Goal: Use online tool/utility

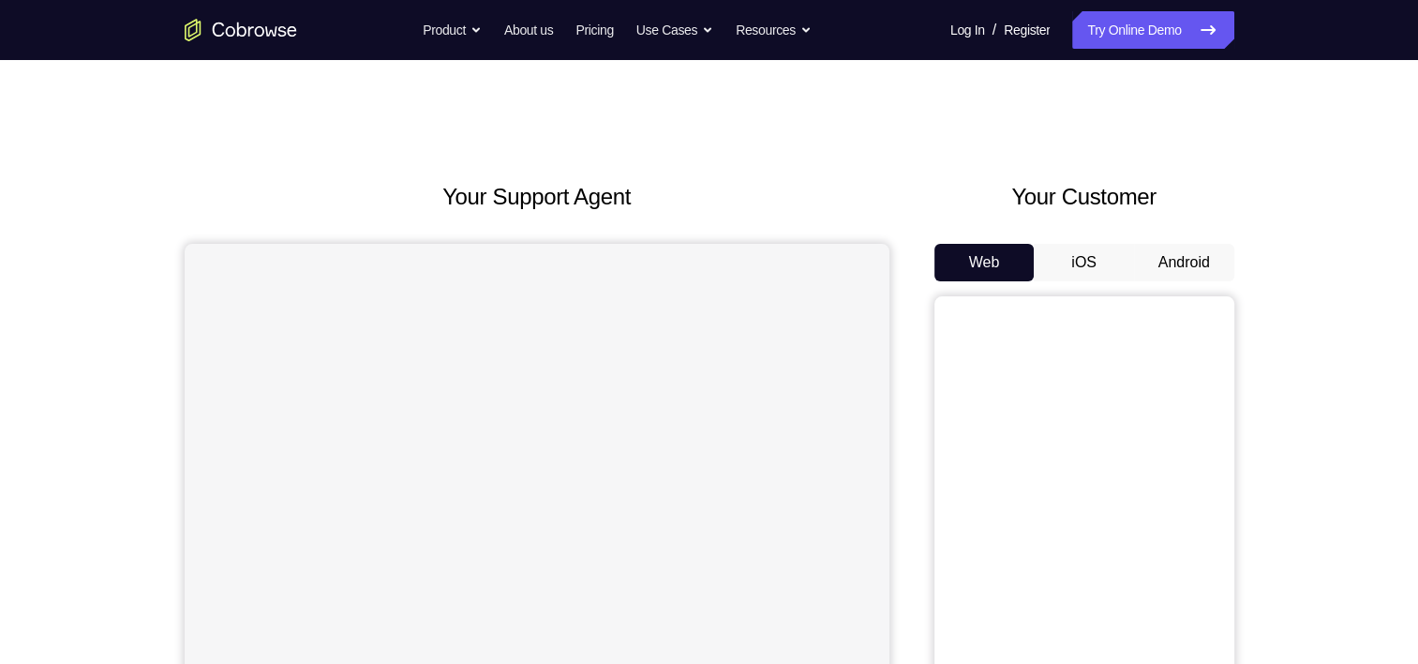
click at [1170, 272] on button "Android" at bounding box center [1184, 262] width 100 height 37
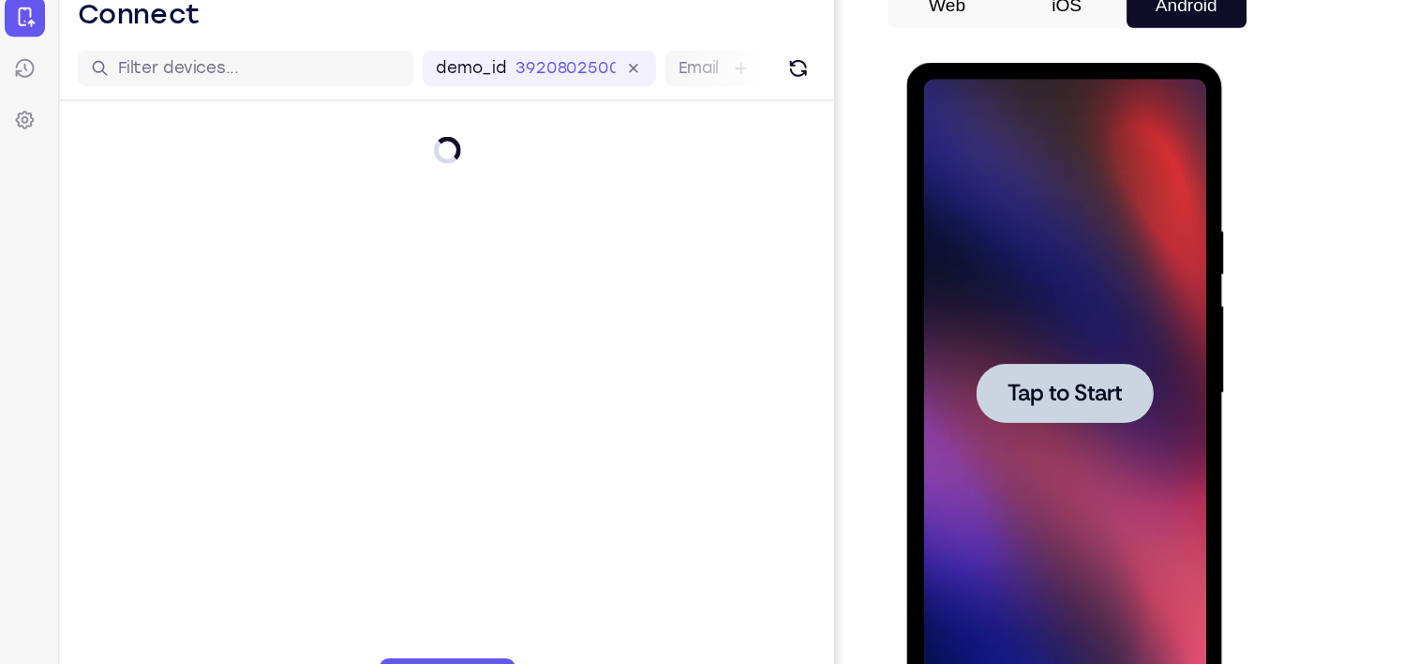
click at [1085, 336] on span "Tap to Start" at bounding box center [1039, 339] width 96 height 19
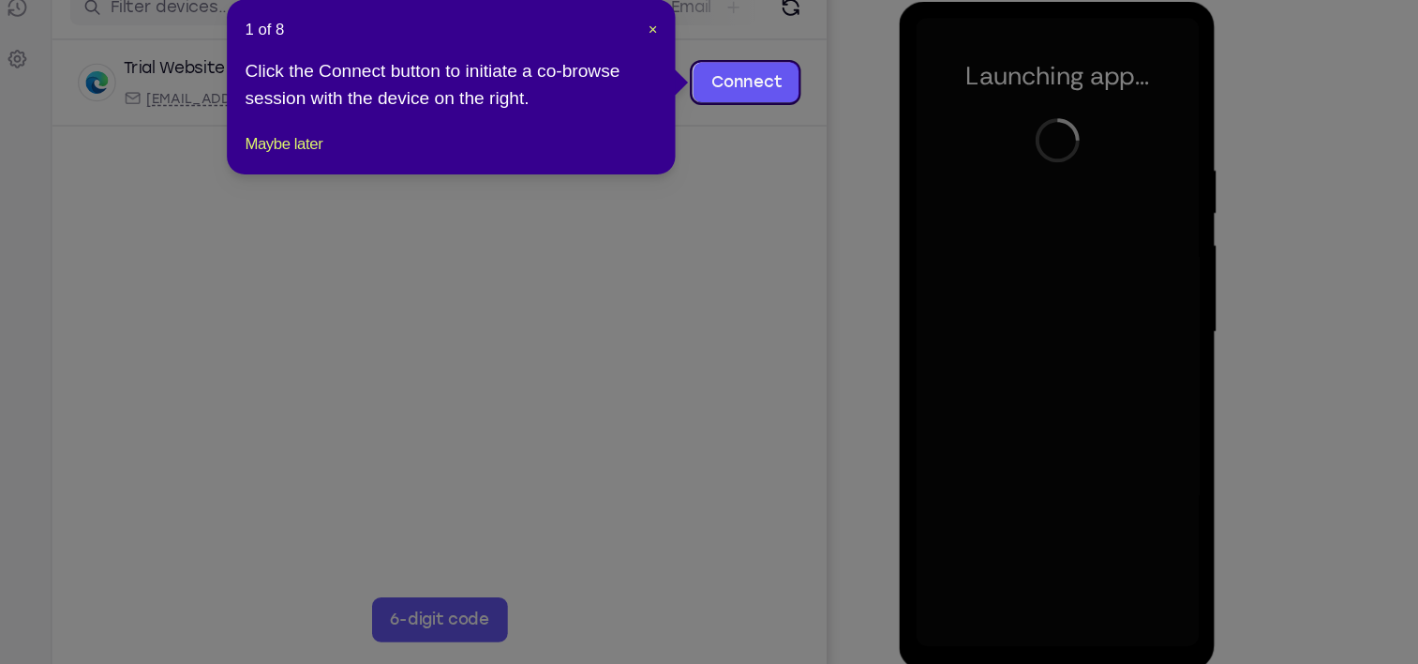
scroll to position [205, 0]
click at [741, 127] on span "×" at bounding box center [744, 127] width 7 height 15
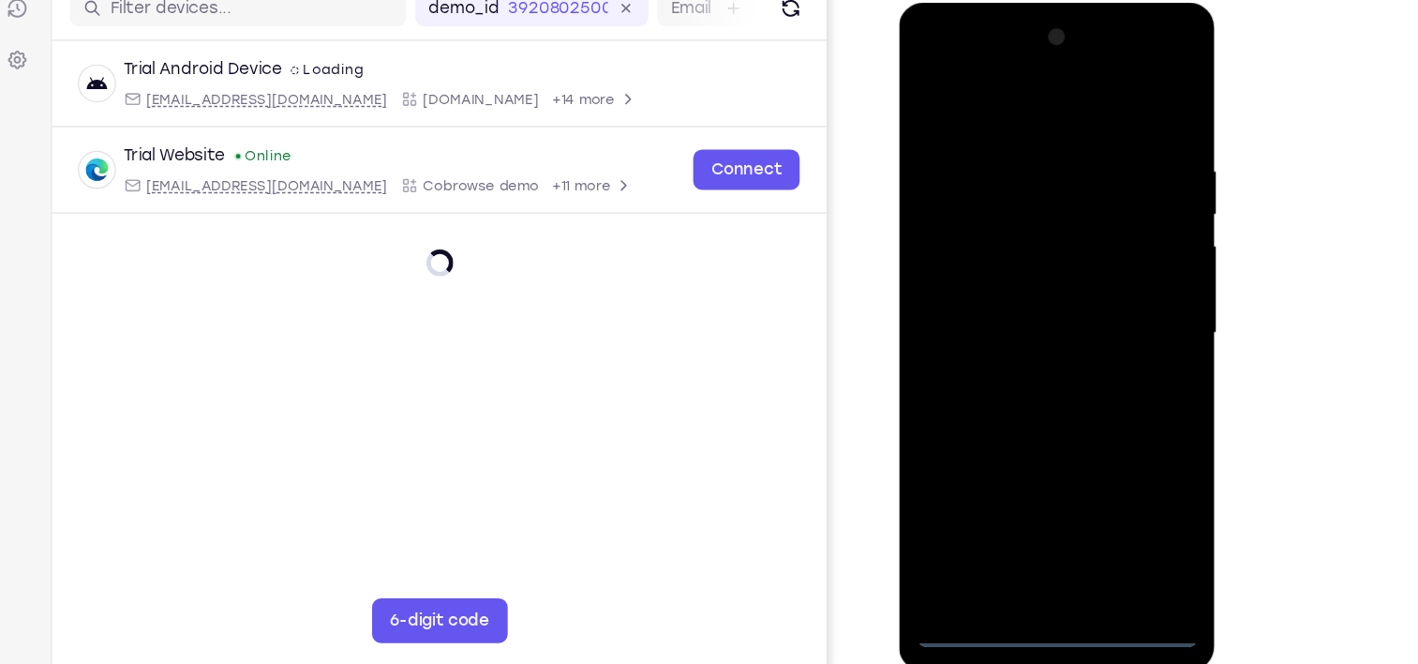
click at [1040, 530] on div at bounding box center [1032, 278] width 236 height 525
click at [1108, 462] on div at bounding box center [1032, 278] width 236 height 525
click at [991, 92] on div at bounding box center [1032, 278] width 236 height 525
click at [1105, 280] on div at bounding box center [1032, 278] width 236 height 525
click at [1011, 320] on div at bounding box center [1032, 278] width 236 height 525
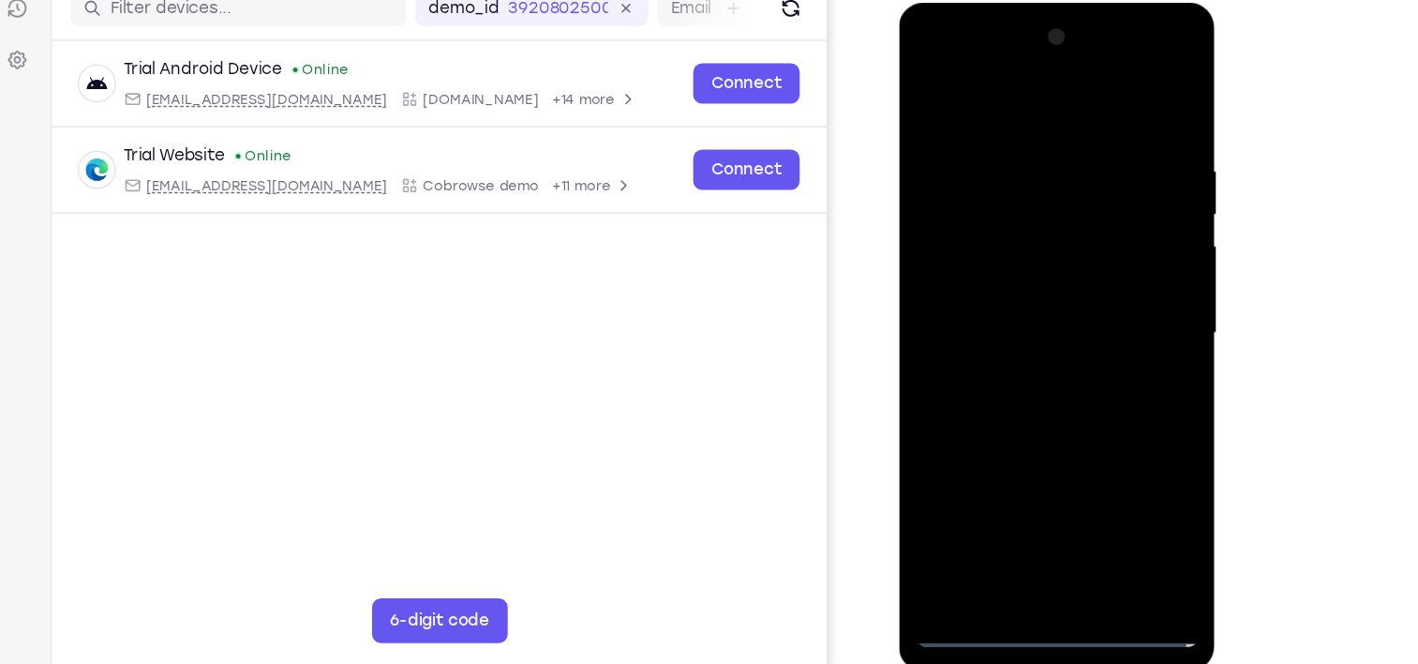
click at [1015, 259] on div at bounding box center [1032, 278] width 236 height 525
click at [1011, 253] on div at bounding box center [1032, 278] width 236 height 525
click at [1087, 152] on div at bounding box center [1032, 278] width 236 height 525
click at [1043, 337] on div at bounding box center [1032, 278] width 236 height 525
drag, startPoint x: 958, startPoint y: 84, endPoint x: 1186, endPoint y: 66, distance: 228.6
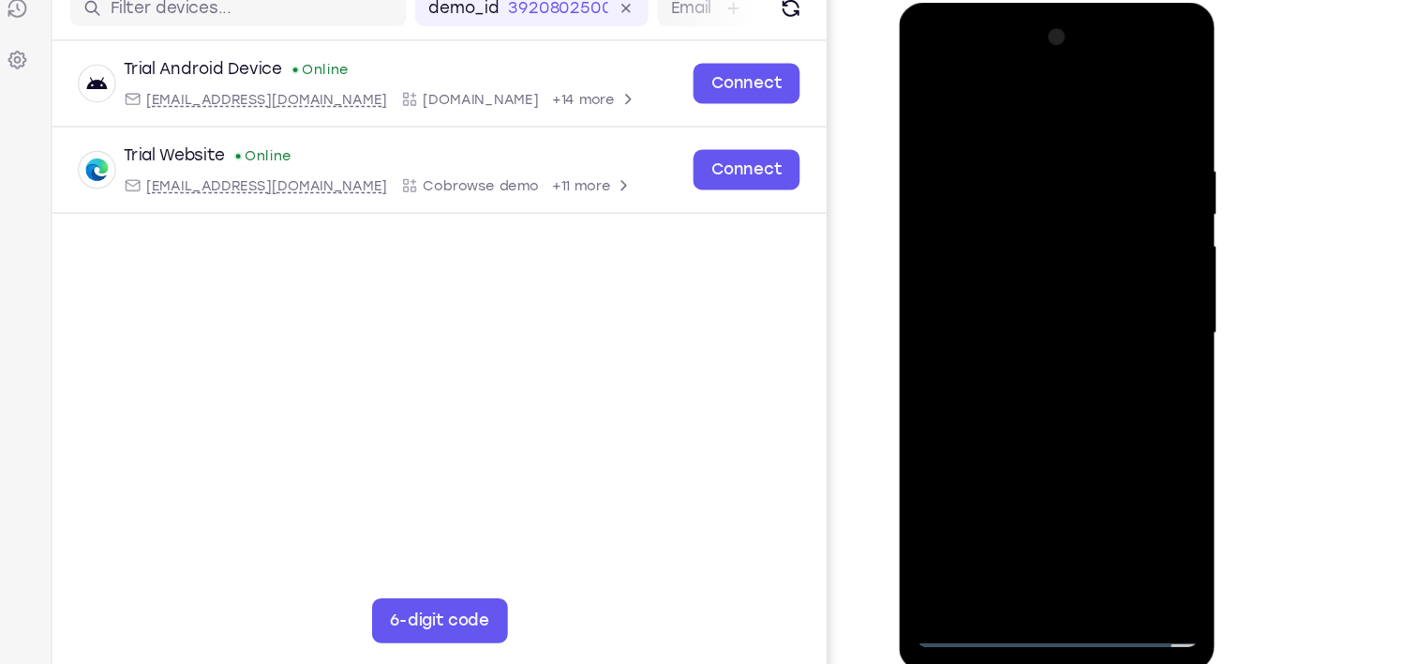
click at [1167, 66] on html "Online web based iOS Simulators and Android Emulators. Run iPhone, iPad, Mobile…" at bounding box center [1033, 283] width 267 height 562
click at [1140, 110] on div at bounding box center [1032, 278] width 236 height 525
click at [1008, 135] on div at bounding box center [1032, 278] width 236 height 525
click at [979, 94] on div at bounding box center [1032, 278] width 236 height 525
click at [933, 505] on div at bounding box center [1032, 278] width 236 height 525
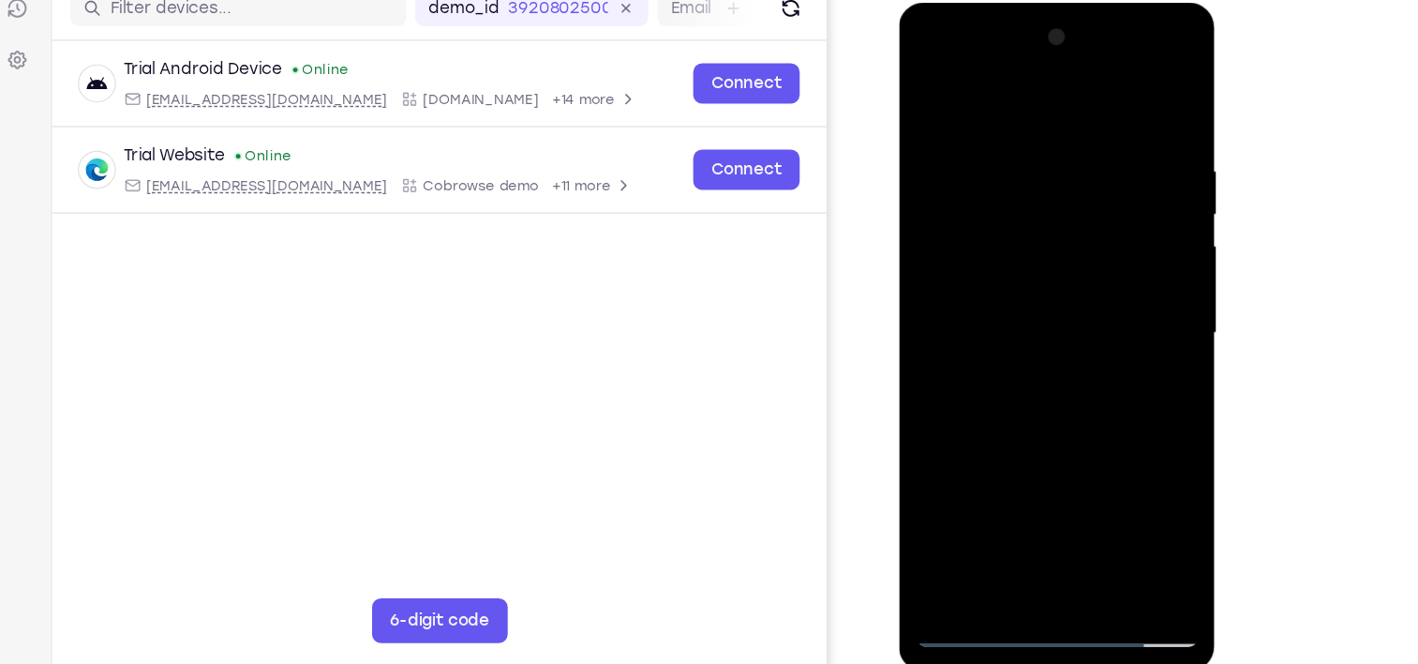
click at [1065, 136] on div at bounding box center [1032, 278] width 236 height 525
click at [978, 497] on div at bounding box center [1032, 278] width 236 height 525
click at [1110, 54] on div at bounding box center [1032, 278] width 236 height 525
click at [957, 56] on div at bounding box center [1032, 278] width 236 height 525
click at [995, 184] on div at bounding box center [1032, 278] width 236 height 525
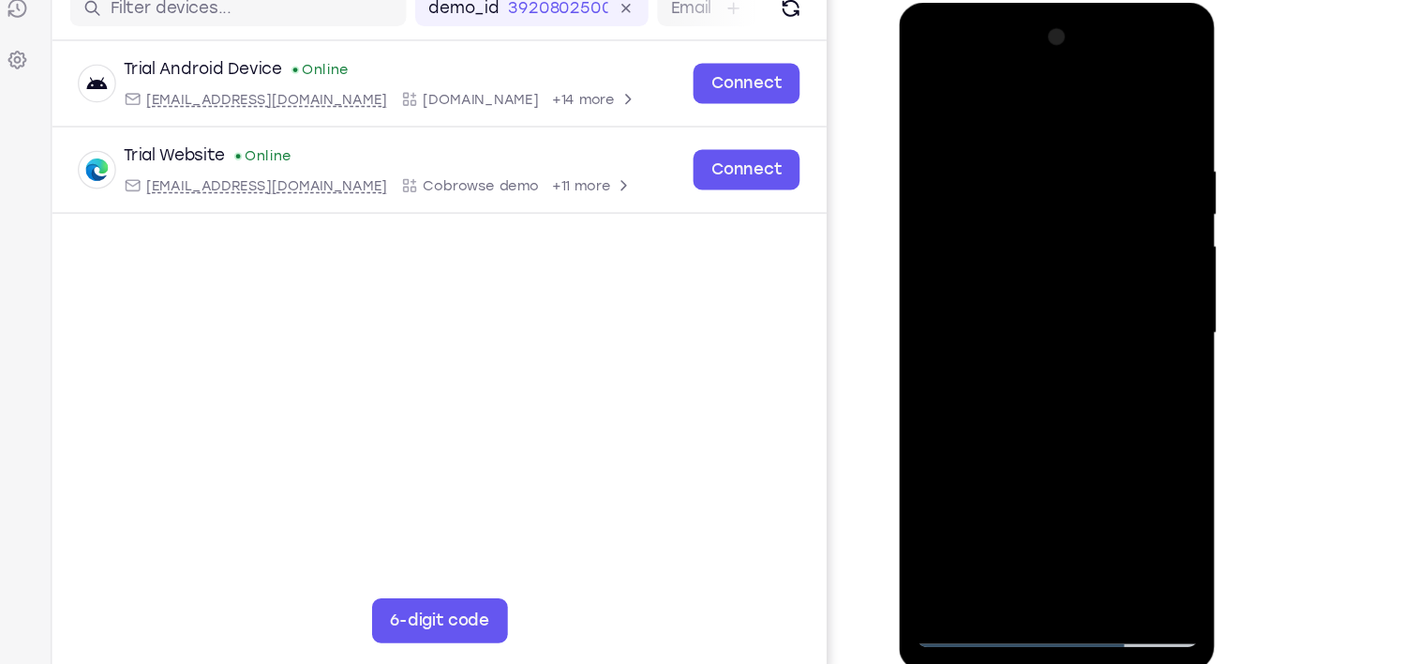
click at [1004, 207] on div at bounding box center [1032, 278] width 236 height 525
click at [936, 307] on div at bounding box center [1032, 278] width 236 height 525
click at [926, 305] on div at bounding box center [1032, 278] width 236 height 525
click at [956, 231] on div at bounding box center [1032, 278] width 236 height 525
click at [936, 164] on div at bounding box center [1032, 278] width 236 height 525
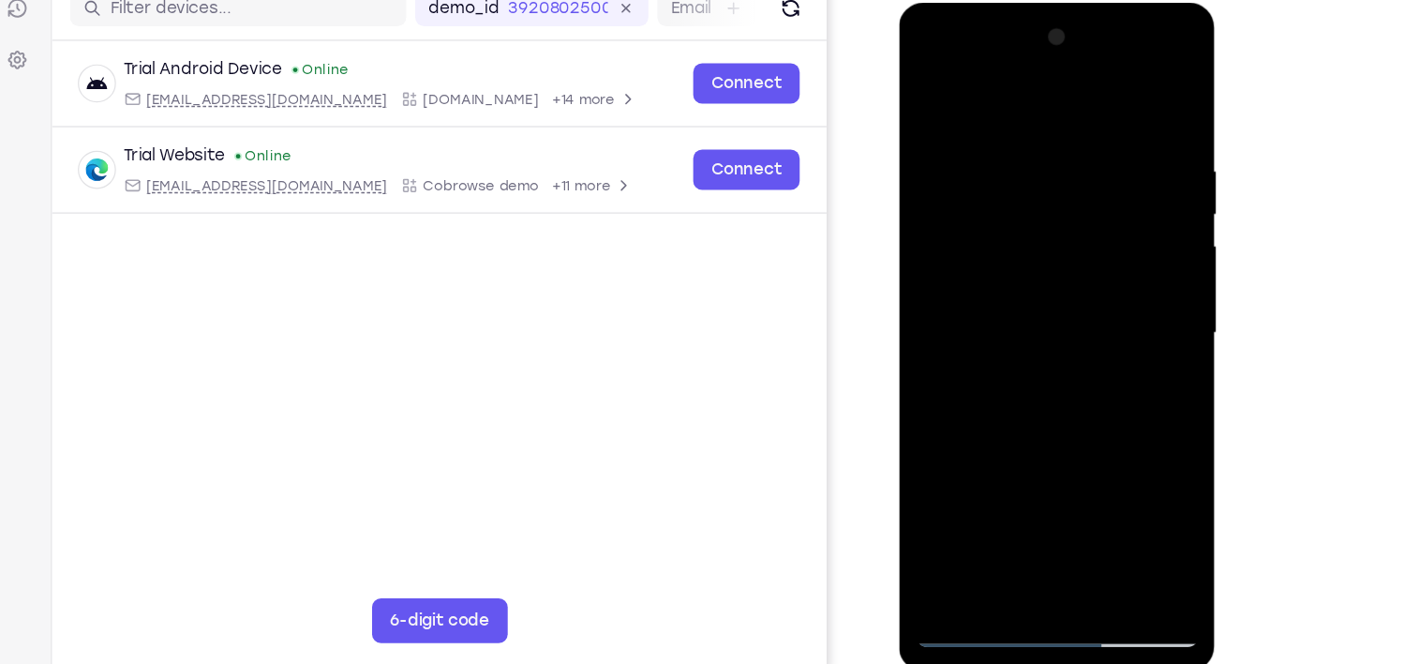
click at [969, 170] on div at bounding box center [1032, 278] width 236 height 525
click at [1118, 60] on div at bounding box center [1032, 278] width 236 height 525
click at [1033, 97] on div at bounding box center [1032, 278] width 236 height 525
click at [934, 188] on div at bounding box center [1032, 278] width 236 height 525
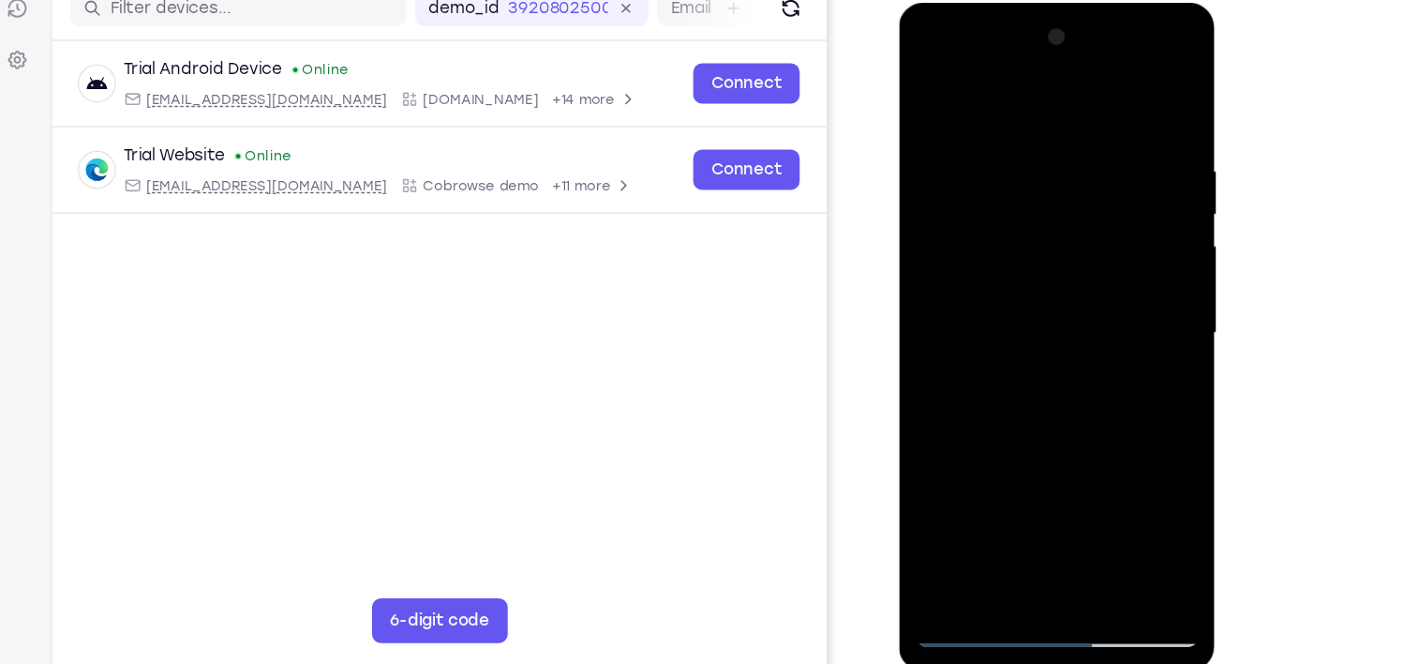
click at [1014, 490] on div at bounding box center [1032, 278] width 236 height 525
click at [1028, 359] on div at bounding box center [1032, 278] width 236 height 525
click at [1120, 489] on div at bounding box center [1032, 278] width 236 height 525
click at [1093, 283] on div at bounding box center [1032, 278] width 236 height 525
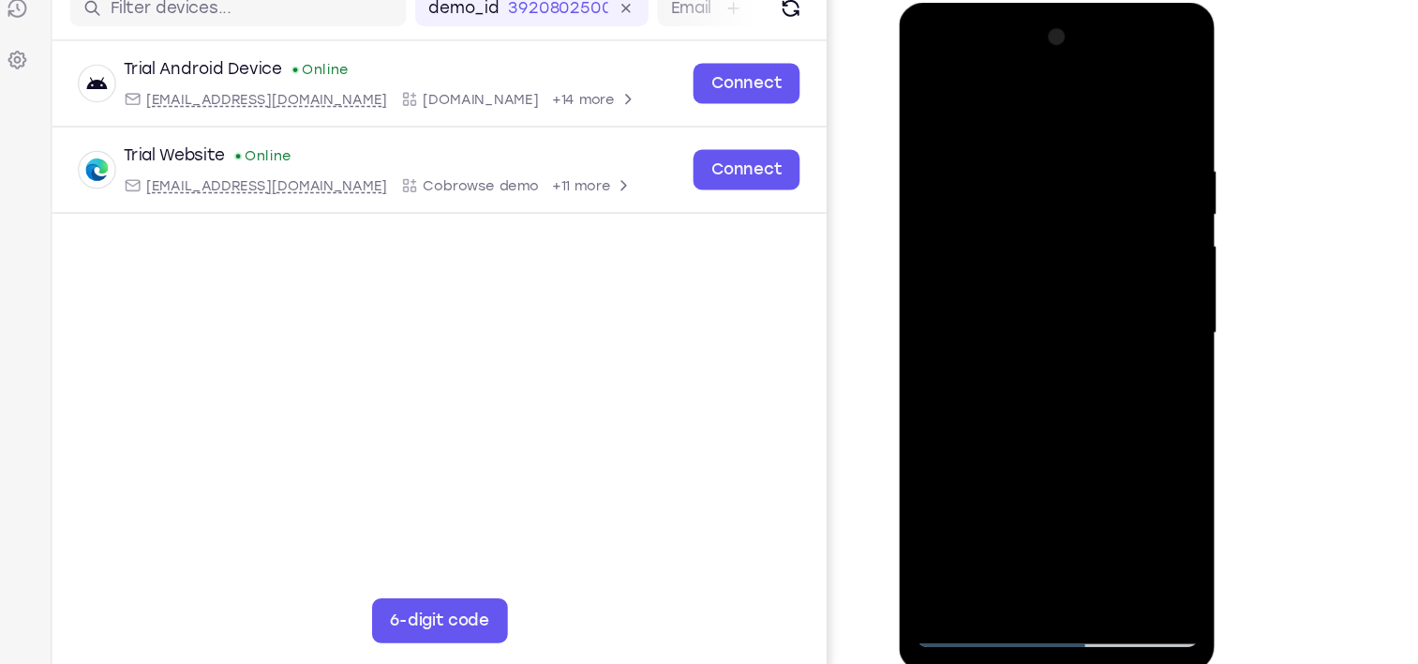
click at [1076, 485] on div at bounding box center [1032, 278] width 236 height 525
click at [1126, 486] on div at bounding box center [1032, 278] width 236 height 525
click at [1126, 101] on div at bounding box center [1032, 278] width 236 height 525
drag, startPoint x: 1097, startPoint y: 149, endPoint x: 922, endPoint y: 172, distance: 175.9
click at [922, 172] on div at bounding box center [1032, 278] width 236 height 525
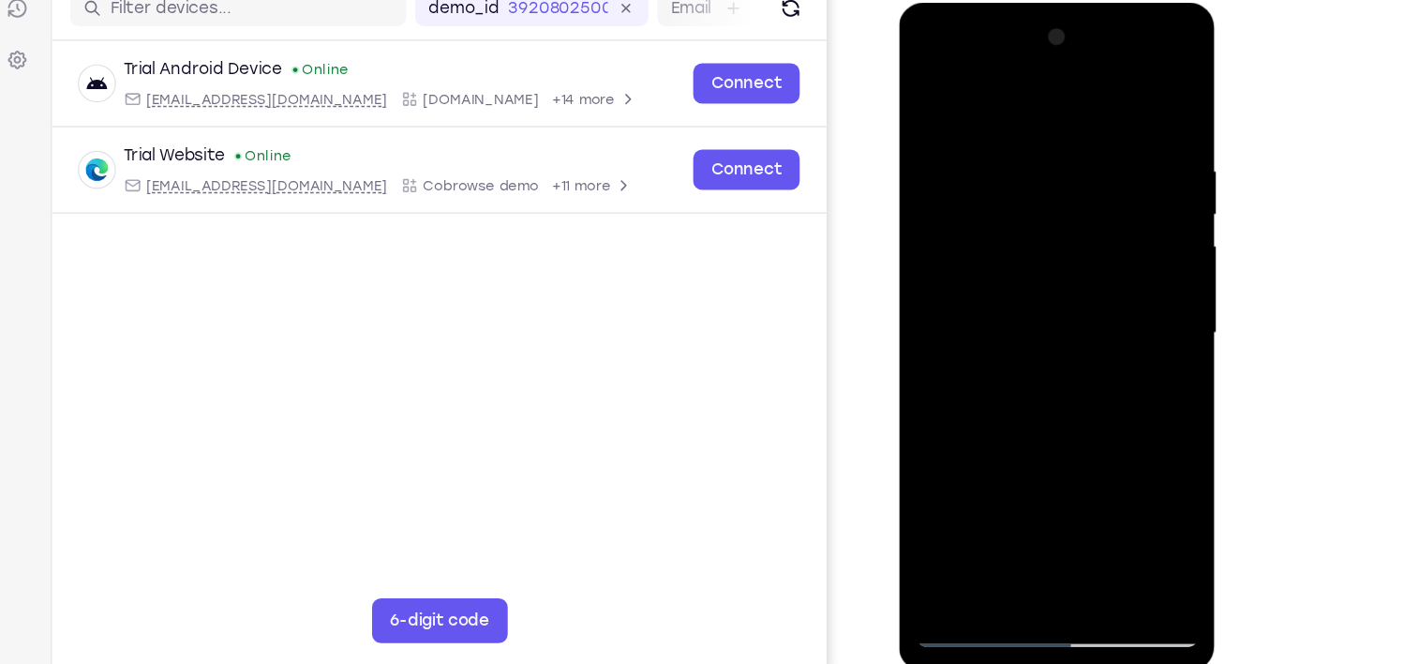
drag, startPoint x: 1100, startPoint y: 128, endPoint x: 1040, endPoint y: 134, distance: 60.3
click at [1040, 134] on div at bounding box center [1032, 278] width 236 height 525
click at [1026, 132] on div at bounding box center [1032, 278] width 236 height 525
click at [1126, 143] on div at bounding box center [1032, 278] width 236 height 525
click at [1131, 98] on div at bounding box center [1032, 278] width 236 height 525
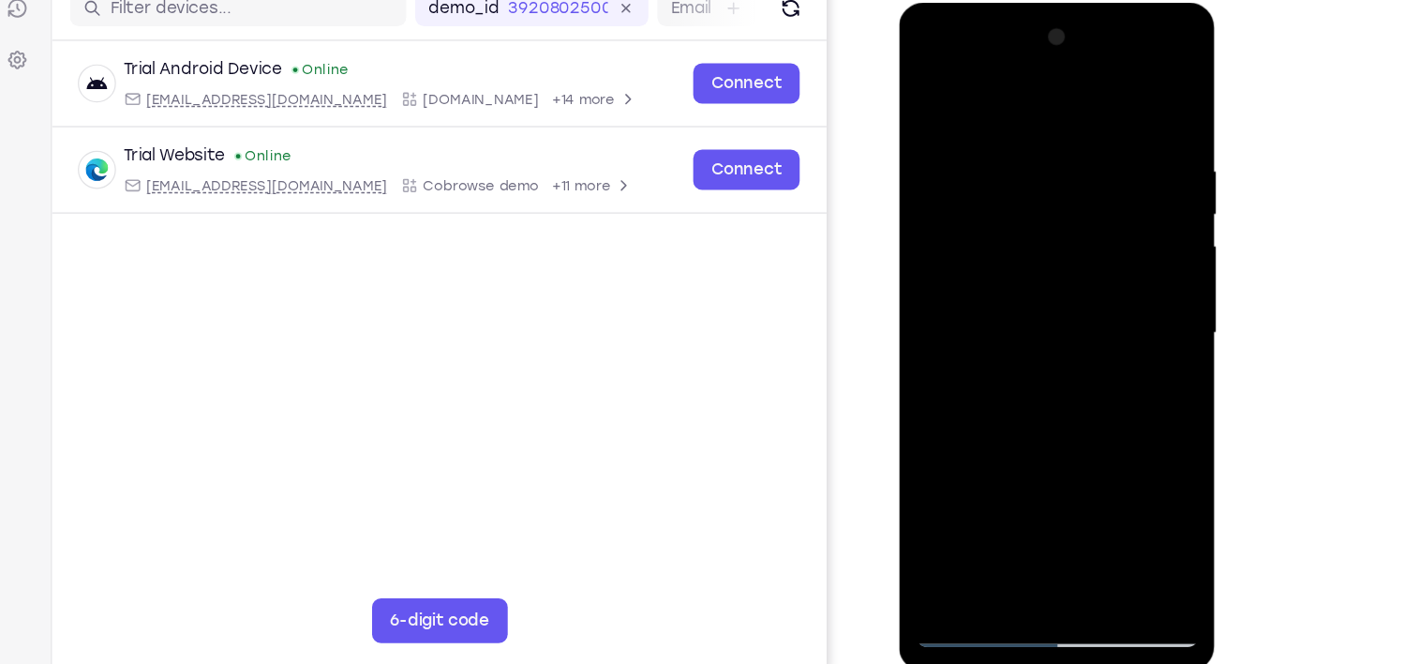
drag, startPoint x: 1123, startPoint y: 122, endPoint x: 958, endPoint y: 158, distance: 169.0
click at [958, 158] on div at bounding box center [1032, 278] width 236 height 525
click at [1086, 139] on div at bounding box center [1032, 278] width 236 height 525
click at [1138, 102] on div at bounding box center [1032, 278] width 236 height 525
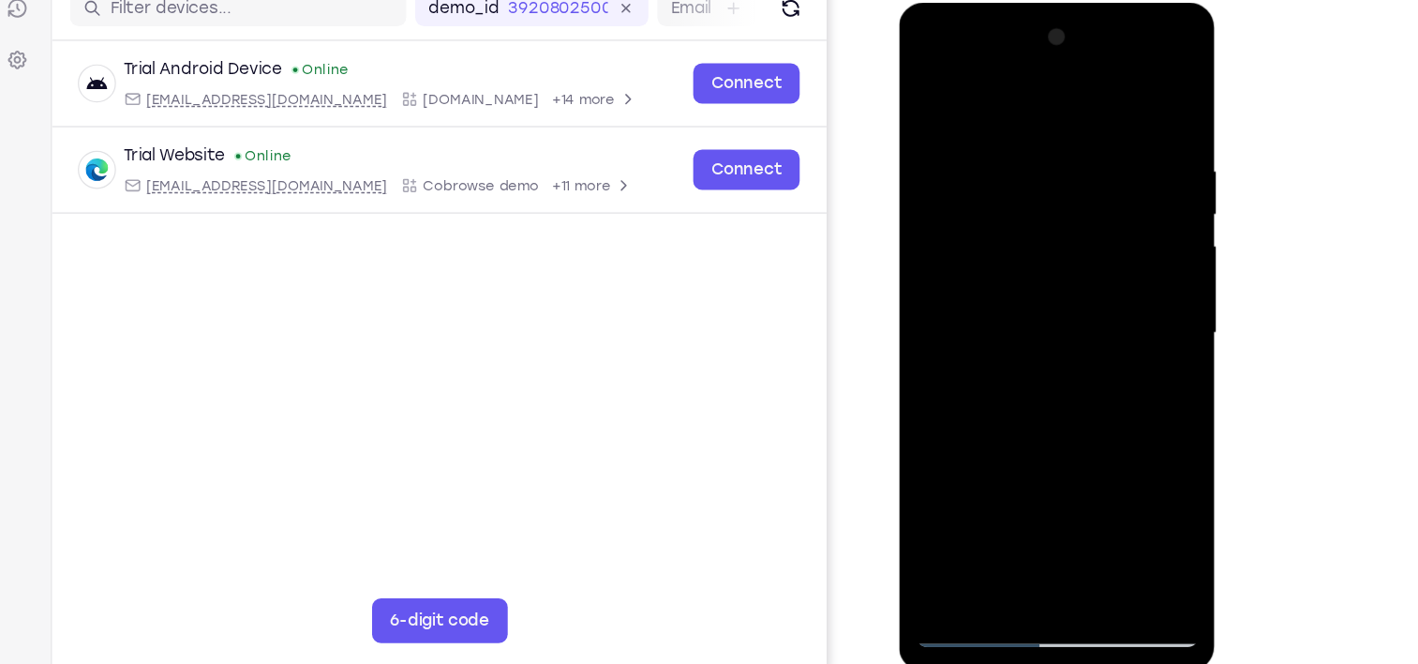
click at [938, 85] on div at bounding box center [1032, 278] width 236 height 525
drag, startPoint x: 1131, startPoint y: 129, endPoint x: 932, endPoint y: 135, distance: 198.8
click at [932, 135] on div at bounding box center [1032, 278] width 236 height 525
drag, startPoint x: 1106, startPoint y: 133, endPoint x: 906, endPoint y: 139, distance: 200.7
click at [906, 139] on div at bounding box center [1032, 281] width 265 height 559
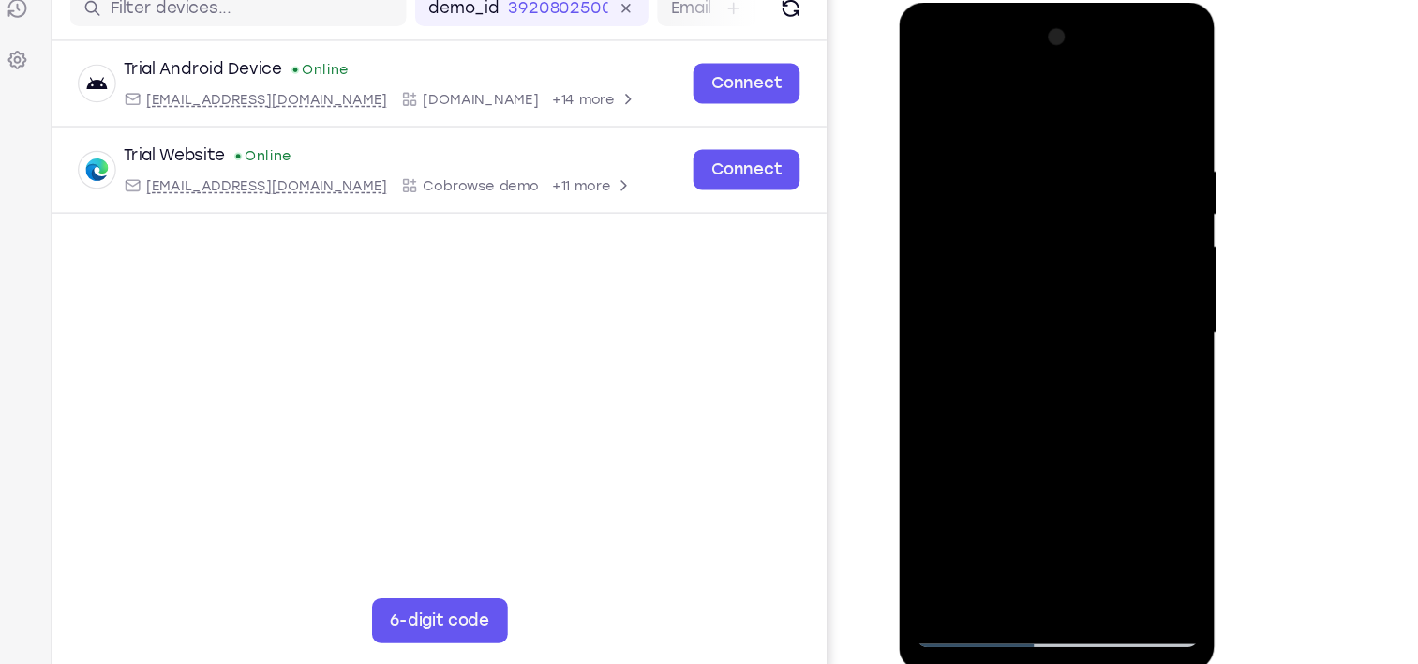
drag, startPoint x: 1124, startPoint y: 130, endPoint x: 949, endPoint y: 105, distance: 177.1
click at [949, 105] on div at bounding box center [1032, 278] width 236 height 525
drag, startPoint x: 1117, startPoint y: 129, endPoint x: 981, endPoint y: 128, distance: 136.9
click at [981, 128] on div at bounding box center [1032, 278] width 236 height 525
click at [967, 107] on div at bounding box center [1032, 278] width 236 height 525
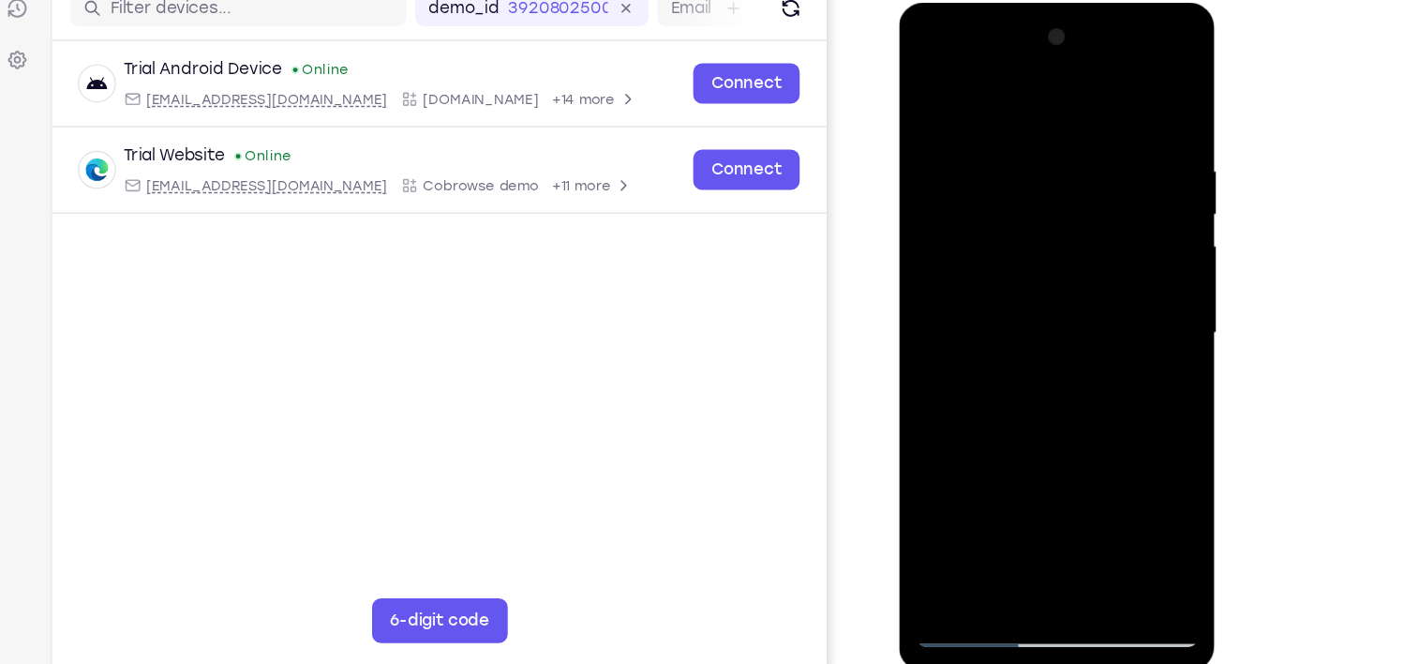
drag, startPoint x: 1131, startPoint y: 256, endPoint x: 841, endPoint y: 297, distance: 292.6
click at [900, 297] on html "Online web based iOS Simulators and Android Emulators. Run iPhone, iPad, Mobile…" at bounding box center [1033, 283] width 267 height 562
click at [1132, 96] on div at bounding box center [1032, 278] width 236 height 525
drag, startPoint x: 1116, startPoint y: 126, endPoint x: 961, endPoint y: 127, distance: 154.7
click at [961, 127] on div at bounding box center [1032, 278] width 236 height 525
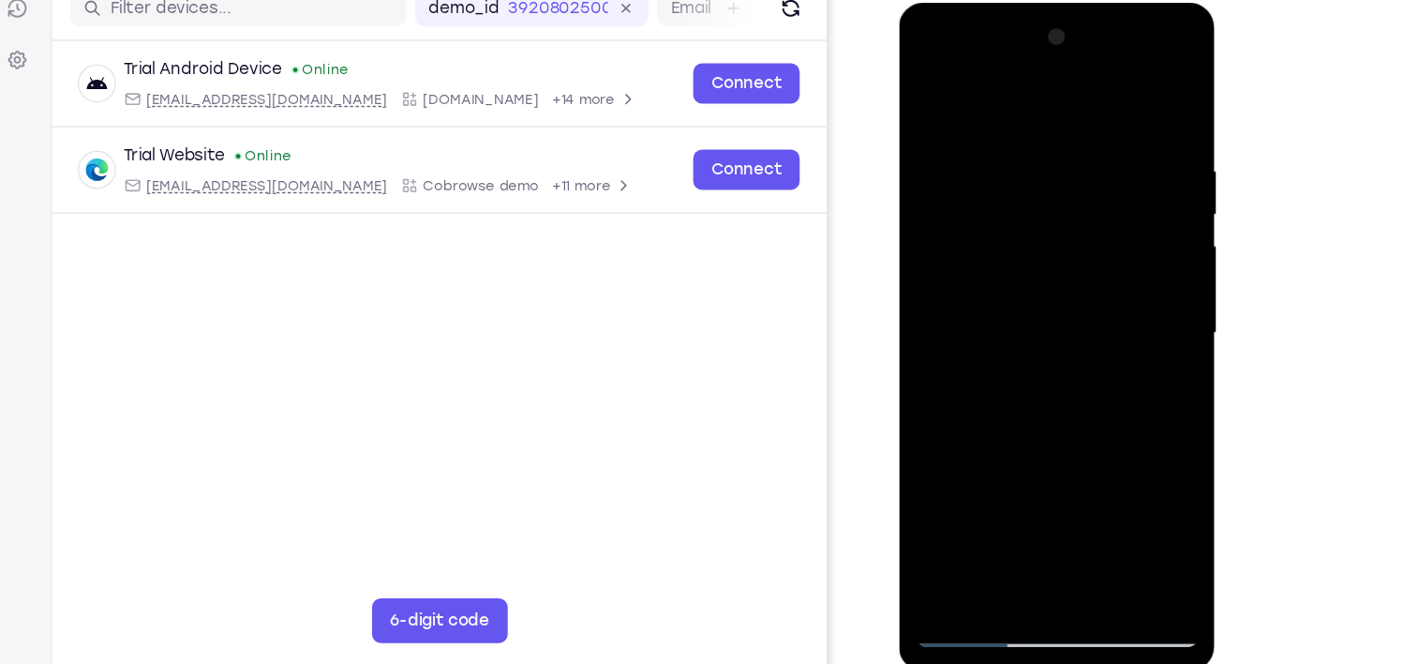
drag, startPoint x: 1084, startPoint y: 130, endPoint x: 958, endPoint y: 109, distance: 127.5
click at [958, 109] on div at bounding box center [1032, 278] width 236 height 525
drag, startPoint x: 1121, startPoint y: 139, endPoint x: 931, endPoint y: 148, distance: 190.5
click at [931, 148] on div at bounding box center [1032, 278] width 236 height 525
drag, startPoint x: 1121, startPoint y: 136, endPoint x: 796, endPoint y: 104, distance: 326.8
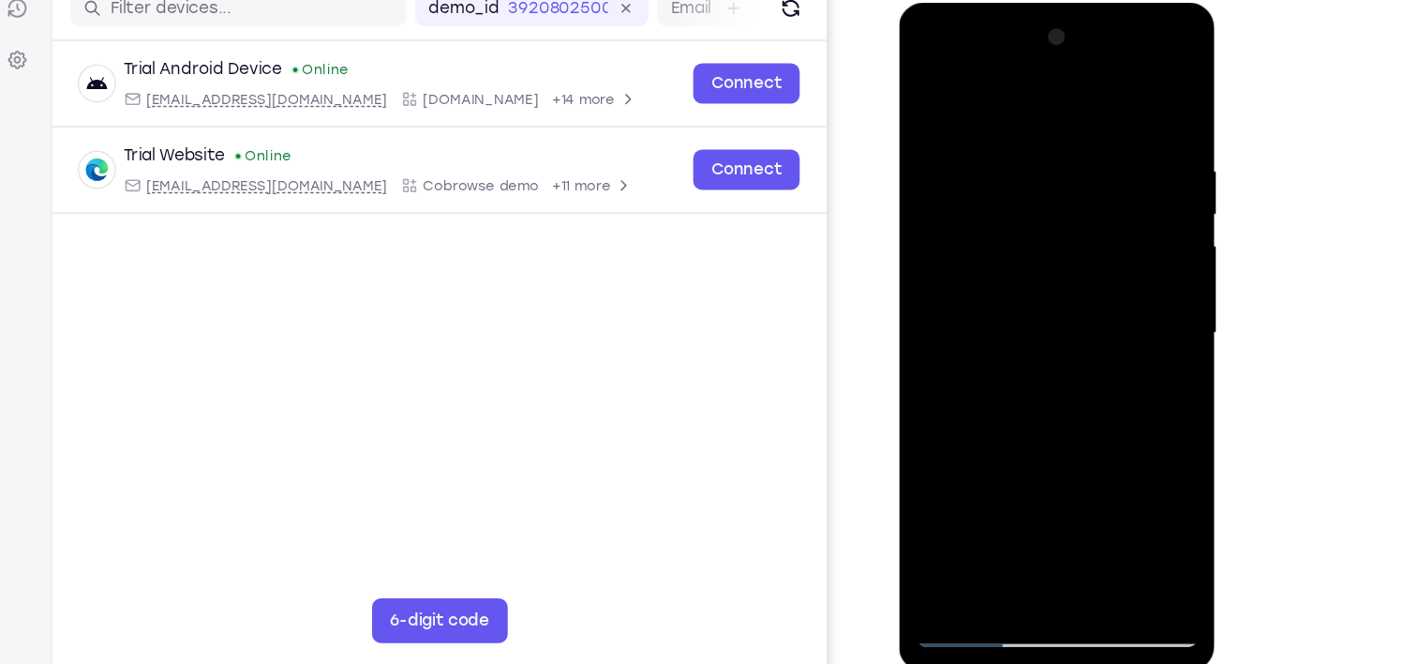
click at [900, 104] on html "Online web based iOS Simulators and Android Emulators. Run iPhone, iPad, Mobile…" at bounding box center [1033, 283] width 267 height 562
drag, startPoint x: 1016, startPoint y: 412, endPoint x: 1038, endPoint y: -40, distance: 452.4
click at [1038, 2] on html "Online web based iOS Simulators and Android Emulators. Run iPhone, iPad, Mobile…" at bounding box center [1033, 283] width 267 height 562
drag, startPoint x: 1056, startPoint y: 426, endPoint x: 1071, endPoint y: -5, distance: 430.5
click at [1071, 2] on html "Online web based iOS Simulators and Android Emulators. Run iPhone, iPad, Mobile…" at bounding box center [1033, 283] width 267 height 562
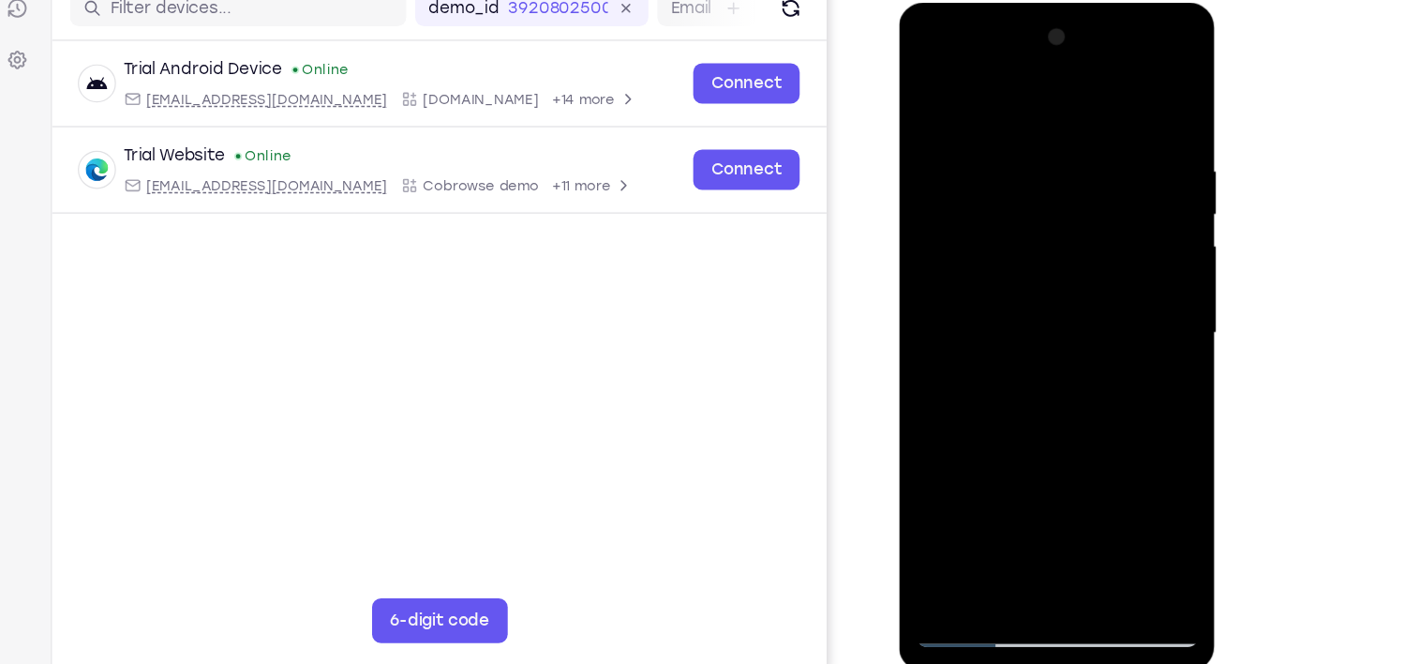
drag, startPoint x: 1068, startPoint y: 393, endPoint x: 1101, endPoint y: -52, distance: 446.5
click at [1101, 2] on html "Online web based iOS Simulators and Android Emulators. Run iPhone, iPad, Mobile…" at bounding box center [1033, 283] width 267 height 562
click at [1129, 325] on div at bounding box center [1032, 278] width 236 height 525
click at [1131, 321] on div at bounding box center [1032, 278] width 236 height 525
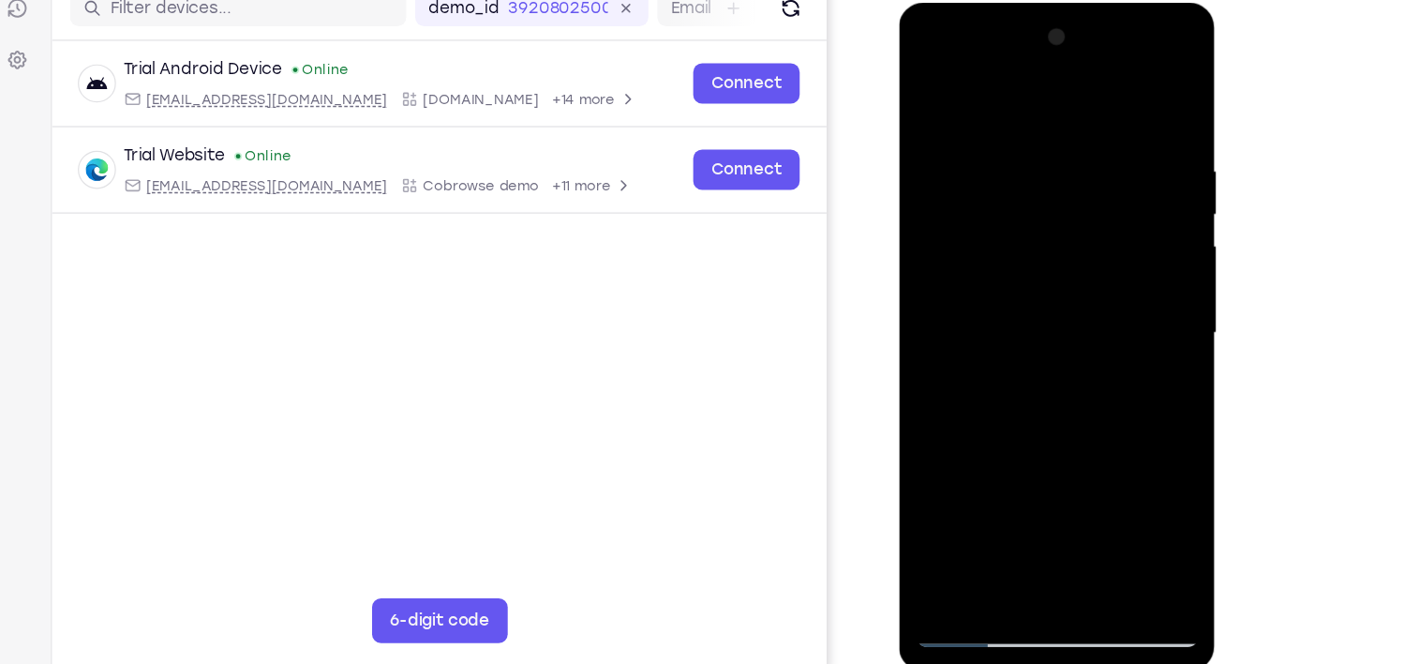
click at [1131, 321] on div at bounding box center [1032, 278] width 236 height 525
drag, startPoint x: 1079, startPoint y: 428, endPoint x: 1141, endPoint y: 17, distance: 416.2
click at [1141, 17] on div at bounding box center [1032, 278] width 236 height 525
click at [1134, 293] on div at bounding box center [1032, 278] width 236 height 525
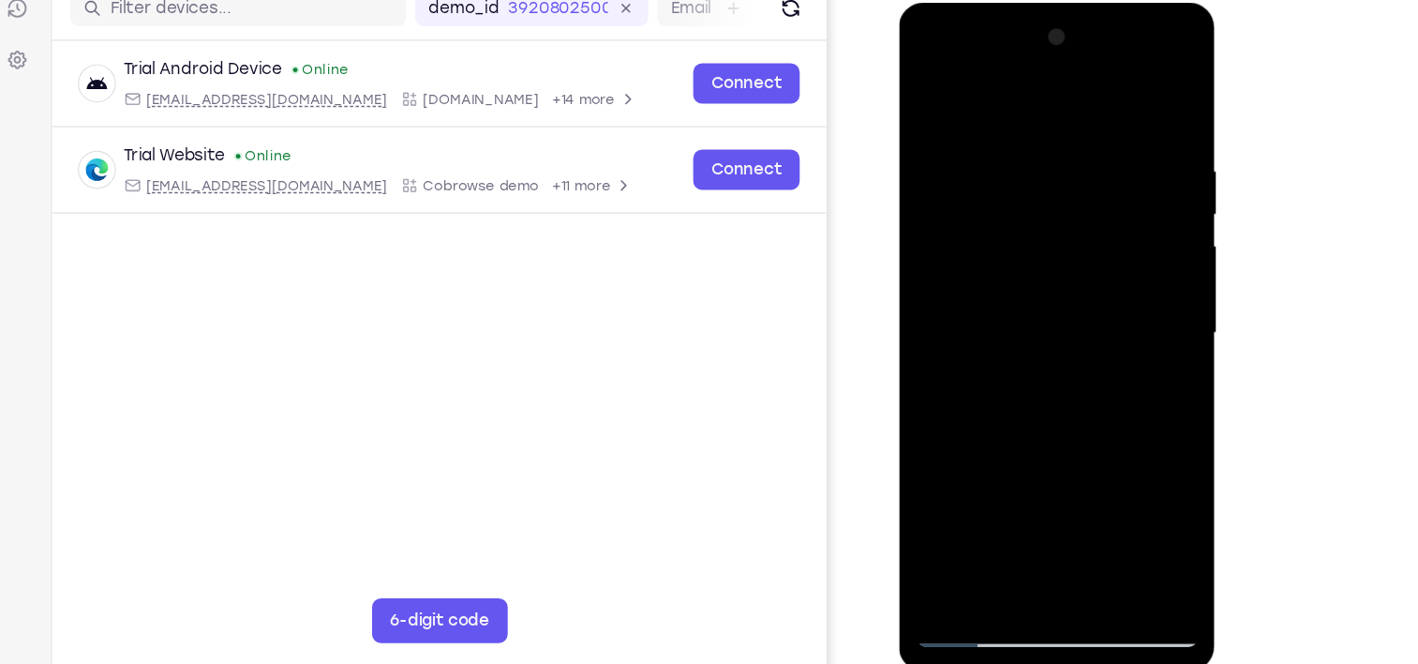
click at [1134, 293] on div at bounding box center [1032, 278] width 236 height 525
click at [1136, 301] on div at bounding box center [1032, 278] width 236 height 525
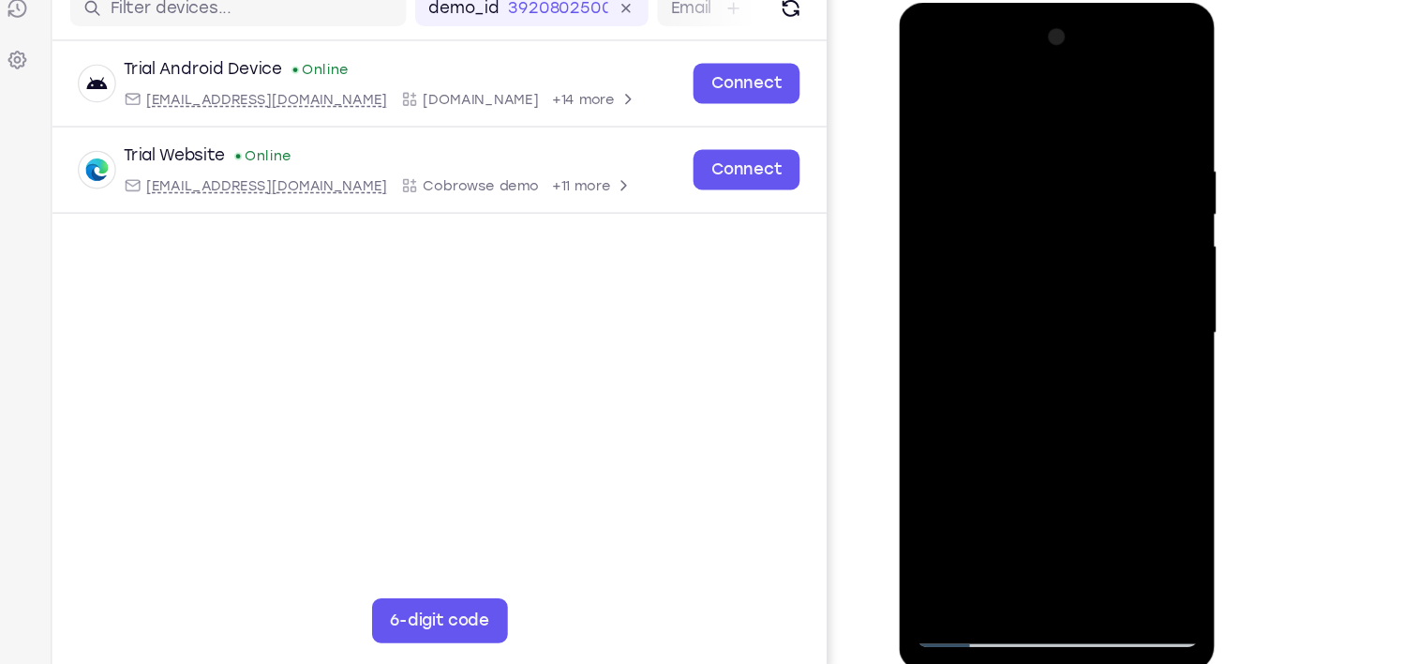
click at [1136, 301] on div at bounding box center [1032, 278] width 236 height 525
drag, startPoint x: 1055, startPoint y: 379, endPoint x: 1100, endPoint y: 33, distance: 348.8
click at [1100, 33] on div at bounding box center [1032, 278] width 236 height 525
drag, startPoint x: 1043, startPoint y: 400, endPoint x: 1109, endPoint y: -8, distance: 414.0
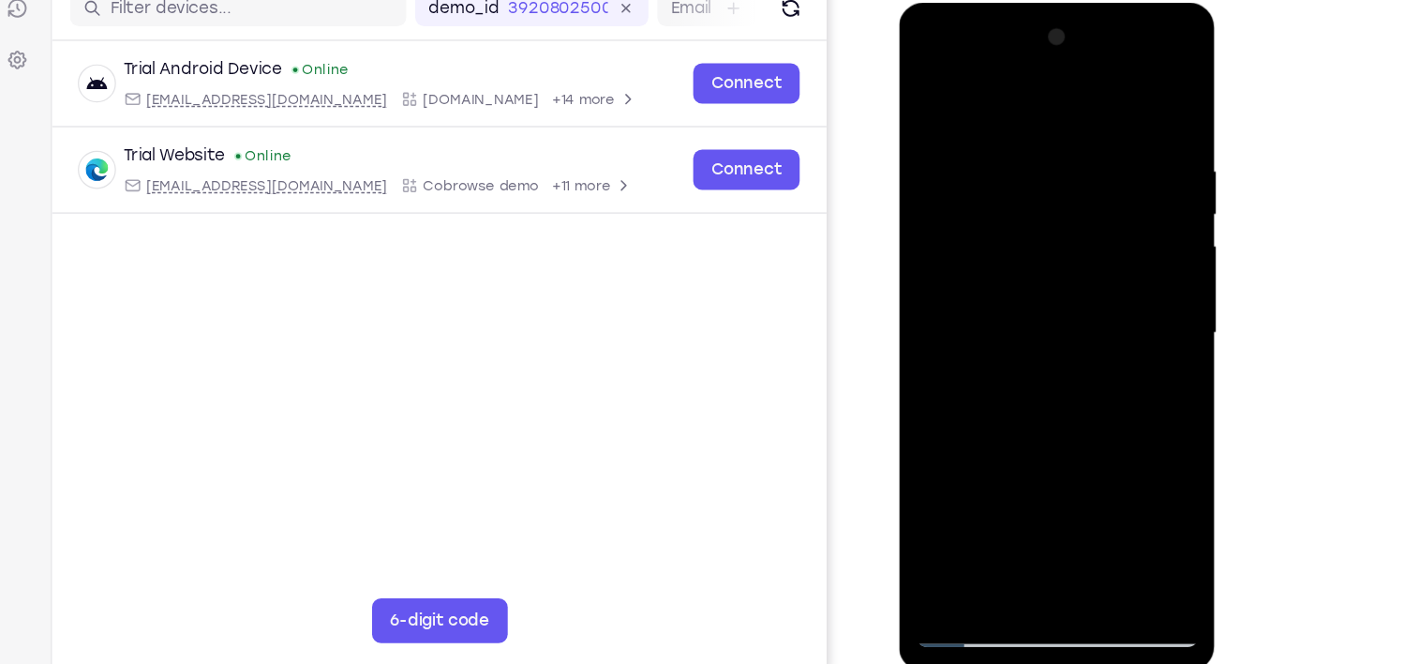
click at [1109, 2] on html "Online web based iOS Simulators and Android Emulators. Run iPhone, iPad, Mobile…" at bounding box center [1033, 283] width 267 height 562
drag, startPoint x: 1056, startPoint y: 382, endPoint x: 1071, endPoint y: 274, distance: 108.8
click at [1071, 274] on div at bounding box center [1032, 278] width 236 height 525
click at [1133, 318] on div at bounding box center [1032, 278] width 236 height 525
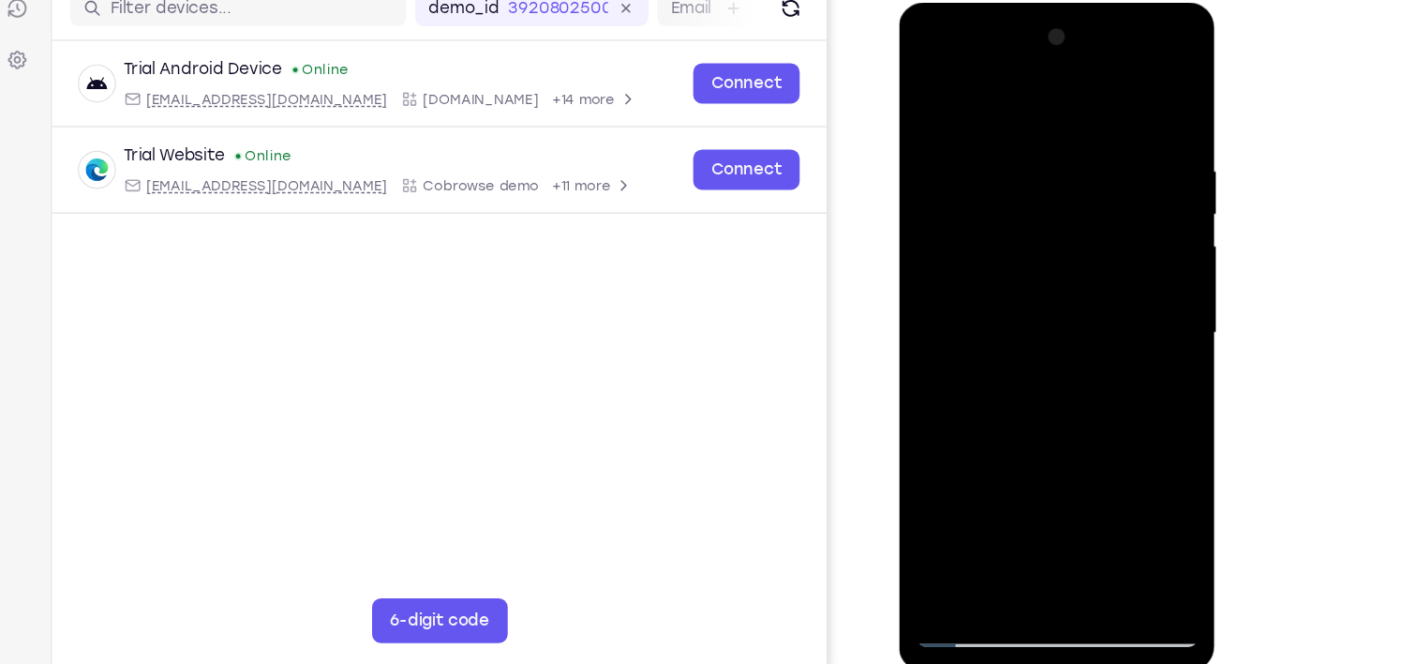
click at [1133, 318] on div at bounding box center [1032, 278] width 236 height 525
drag, startPoint x: 1069, startPoint y: 387, endPoint x: 1117, endPoint y: 49, distance: 341.9
click at [1117, 49] on div at bounding box center [1032, 278] width 236 height 525
drag, startPoint x: 1042, startPoint y: 391, endPoint x: 1108, endPoint y: 34, distance: 363.1
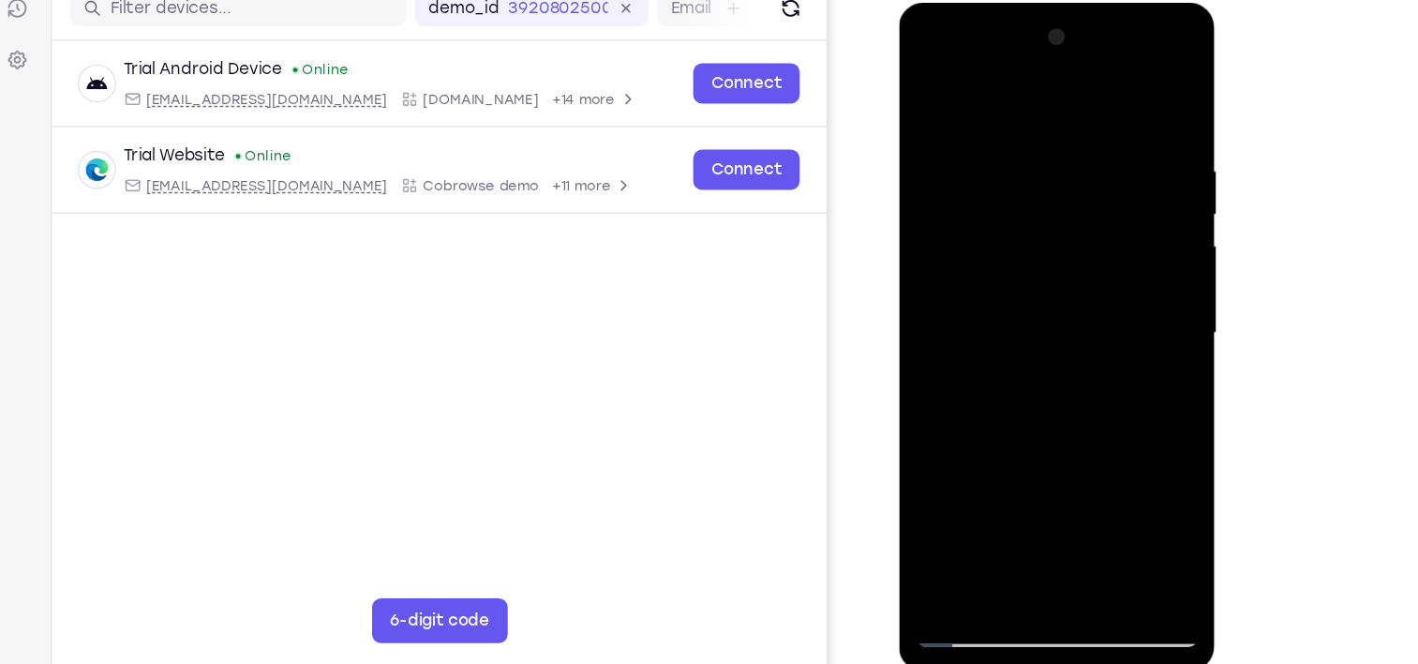
click at [1108, 34] on div at bounding box center [1032, 278] width 236 height 525
drag, startPoint x: 1026, startPoint y: 416, endPoint x: 1068, endPoint y: 170, distance: 250.1
click at [1068, 170] on div at bounding box center [1032, 278] width 236 height 525
click at [1140, 228] on div at bounding box center [1032, 278] width 236 height 525
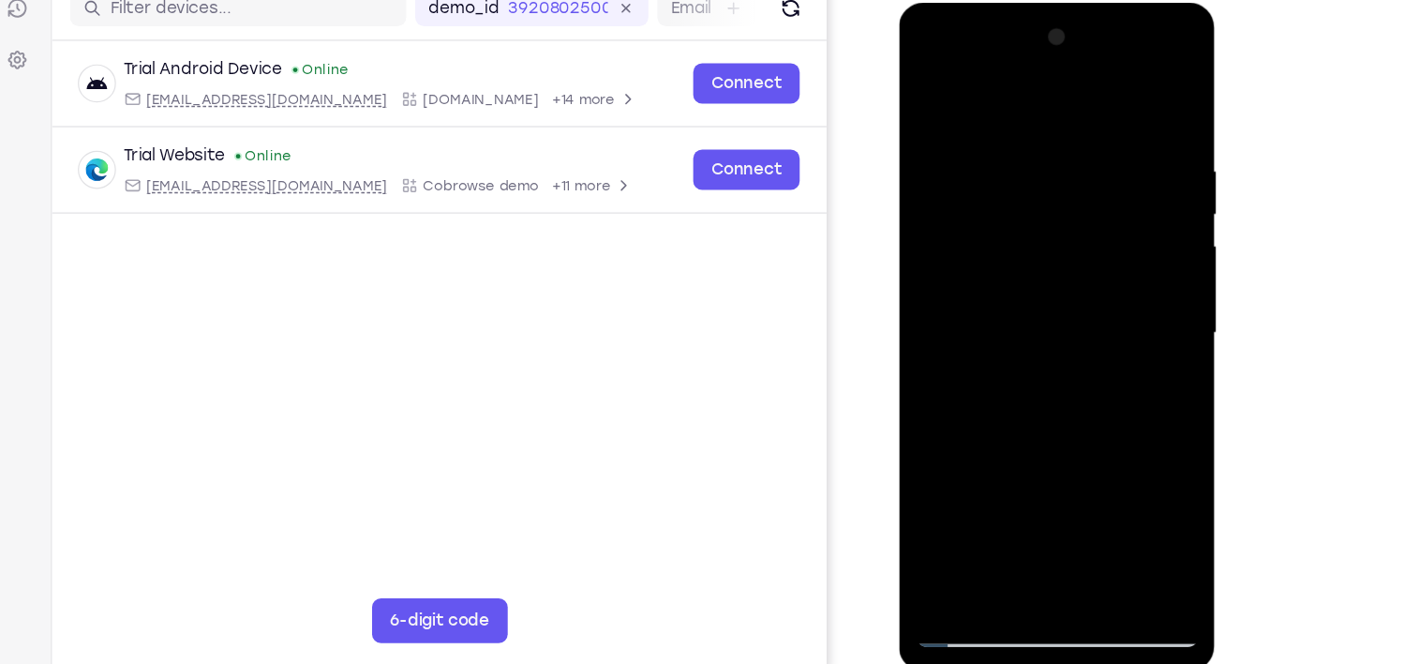
click at [1140, 228] on div at bounding box center [1032, 278] width 236 height 525
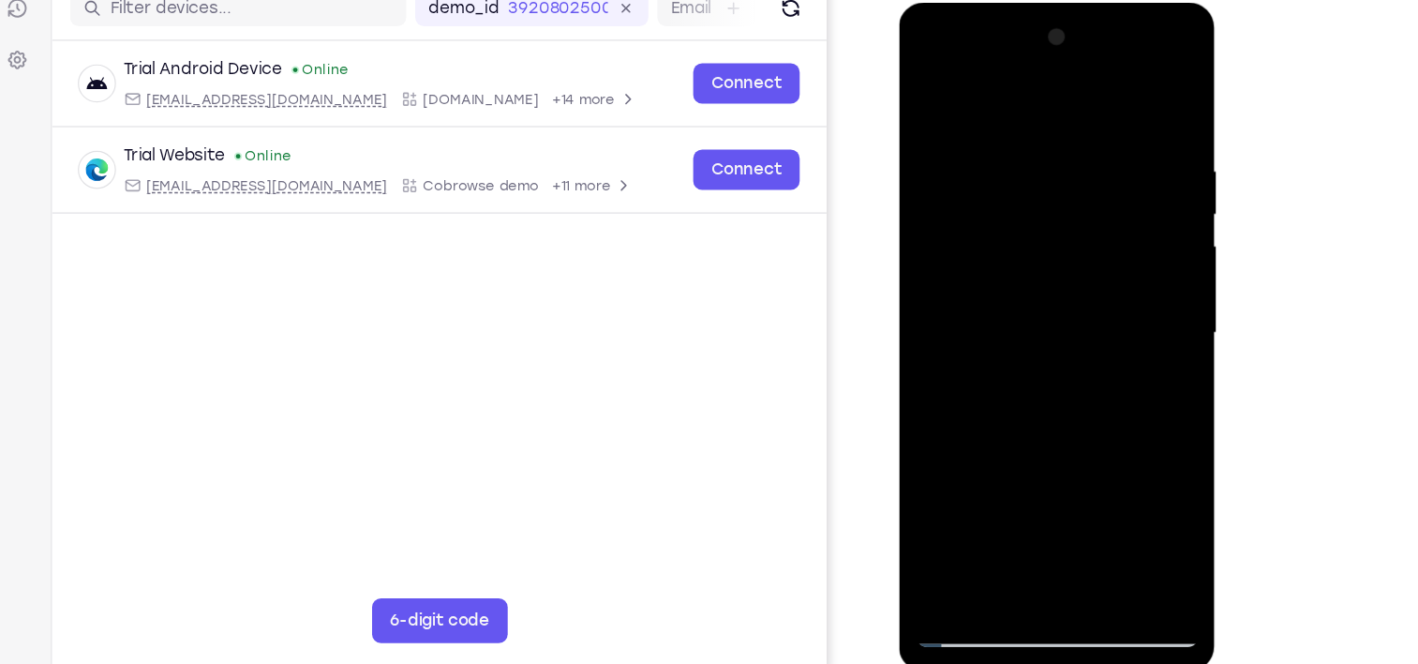
drag, startPoint x: 1063, startPoint y: 400, endPoint x: 1134, endPoint y: 43, distance: 364.2
click at [1134, 43] on div at bounding box center [1032, 278] width 236 height 525
drag, startPoint x: 1052, startPoint y: 380, endPoint x: 1140, endPoint y: 6, distance: 384.3
click at [1140, 6] on div at bounding box center [1032, 281] width 265 height 559
drag, startPoint x: 1034, startPoint y: 410, endPoint x: 1095, endPoint y: 114, distance: 301.5
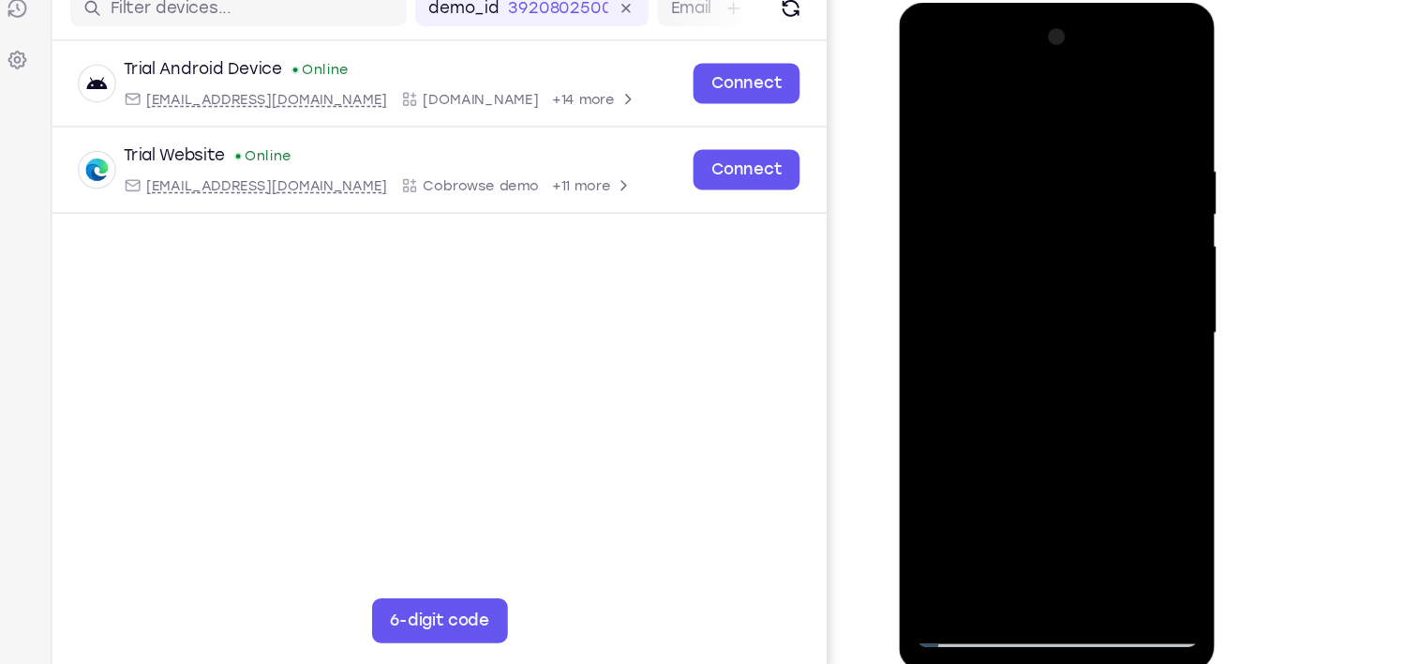
click at [1095, 114] on div at bounding box center [1032, 278] width 236 height 525
click at [1132, 331] on div at bounding box center [1032, 278] width 236 height 525
drag, startPoint x: 1067, startPoint y: 393, endPoint x: 1132, endPoint y: -42, distance: 439.9
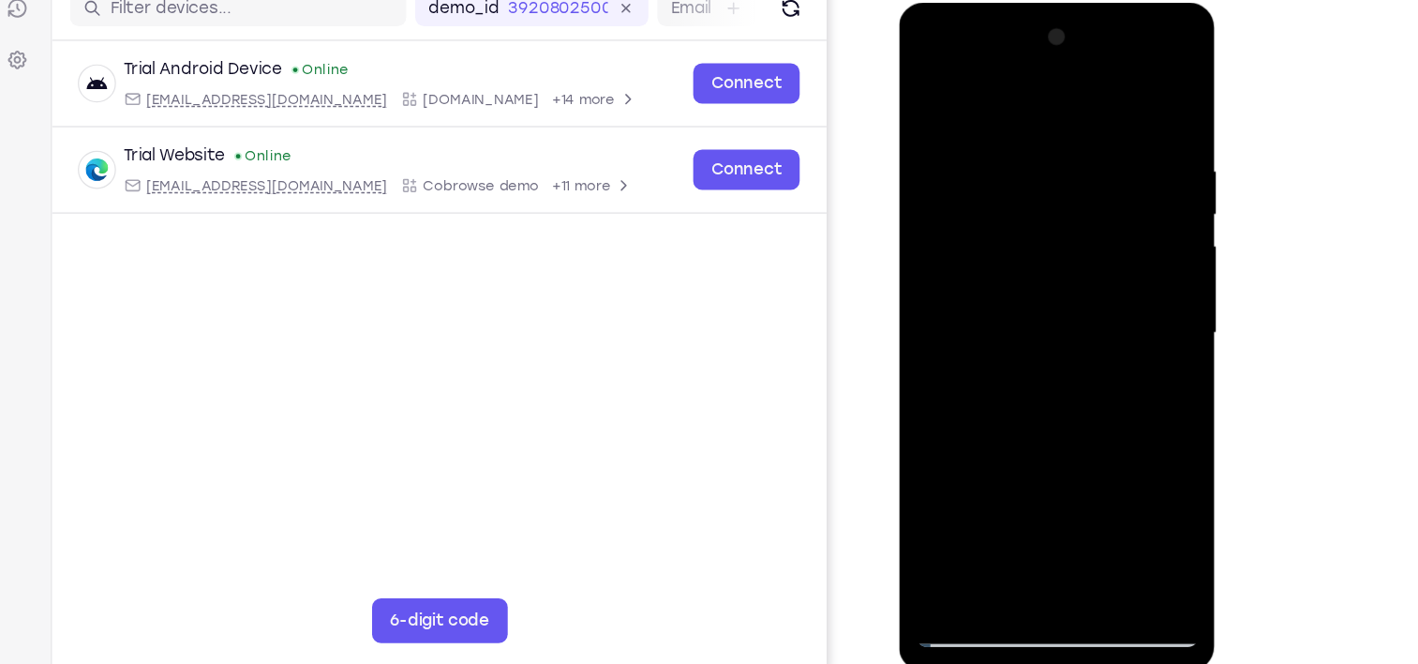
click at [1132, 2] on html "Online web based iOS Simulators and Android Emulators. Run iPhone, iPad, Mobile…" at bounding box center [1033, 283] width 267 height 562
click at [1129, 175] on div at bounding box center [1032, 278] width 236 height 525
drag, startPoint x: 1067, startPoint y: 435, endPoint x: 1117, endPoint y: 88, distance: 350.5
click at [1117, 88] on div at bounding box center [1032, 278] width 236 height 525
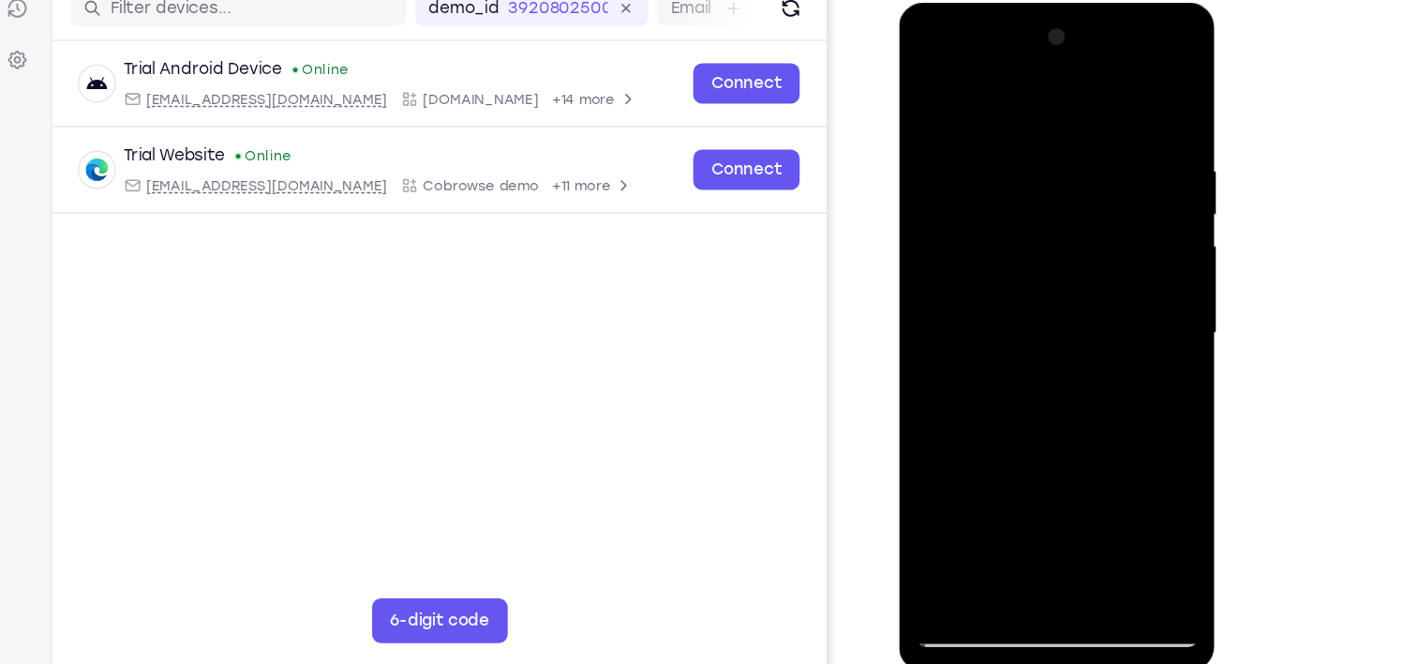
drag, startPoint x: 1056, startPoint y: 383, endPoint x: 1095, endPoint y: 57, distance: 328.6
click at [1095, 57] on div at bounding box center [1032, 278] width 236 height 525
drag, startPoint x: 1041, startPoint y: 399, endPoint x: 1126, endPoint y: 7, distance: 401.7
click at [1126, 7] on div at bounding box center [1032, 281] width 265 height 559
click at [1133, 202] on div at bounding box center [1032, 278] width 236 height 525
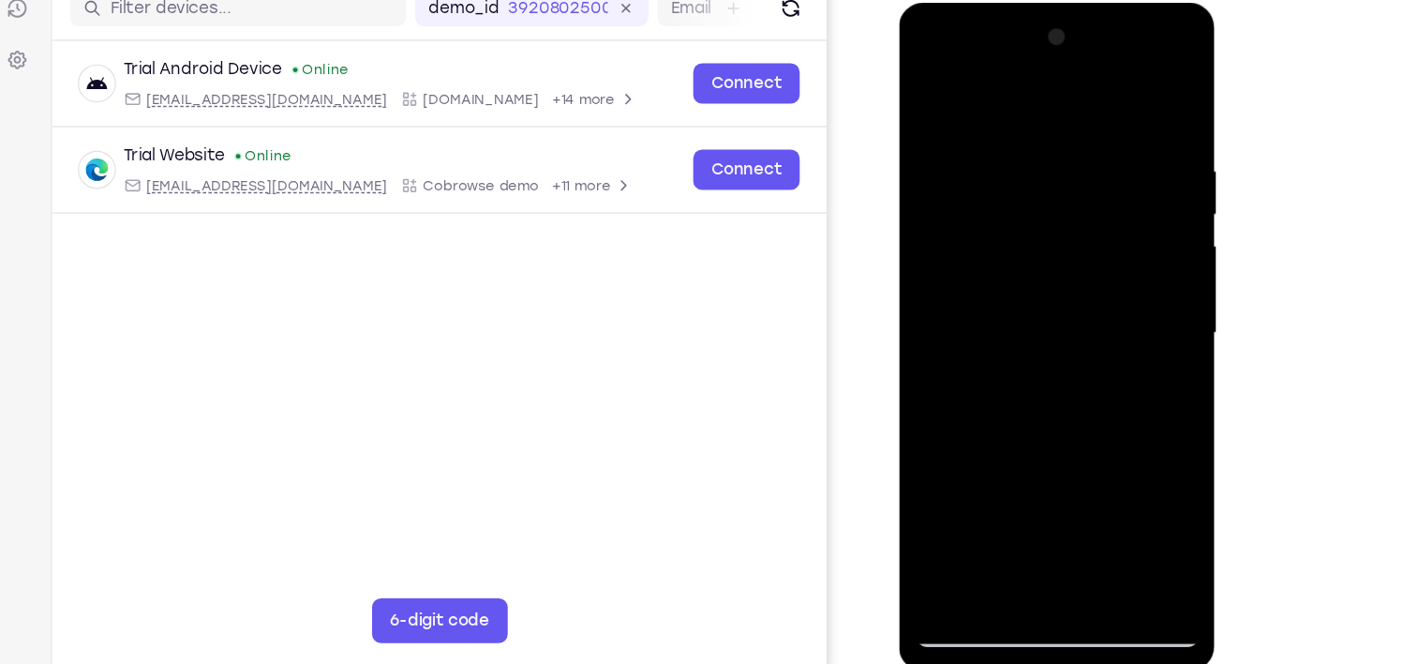
click at [1133, 202] on div at bounding box center [1032, 278] width 236 height 525
drag, startPoint x: 1087, startPoint y: 392, endPoint x: 1154, endPoint y: 55, distance: 343.1
click at [1154, 55] on div at bounding box center [1032, 281] width 265 height 559
click at [1122, 505] on div at bounding box center [1032, 278] width 236 height 525
